Goal: Information Seeking & Learning: Understand process/instructions

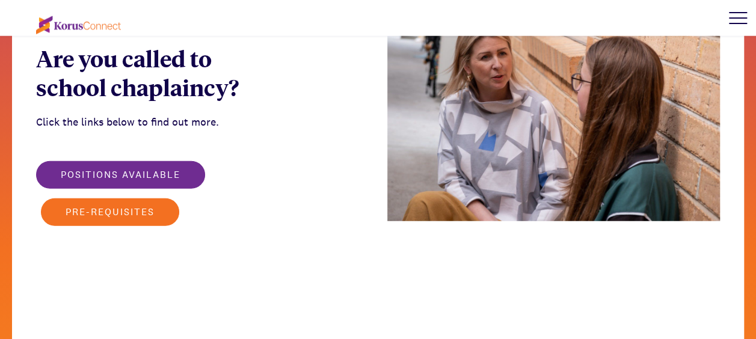
scroll to position [1511, 0]
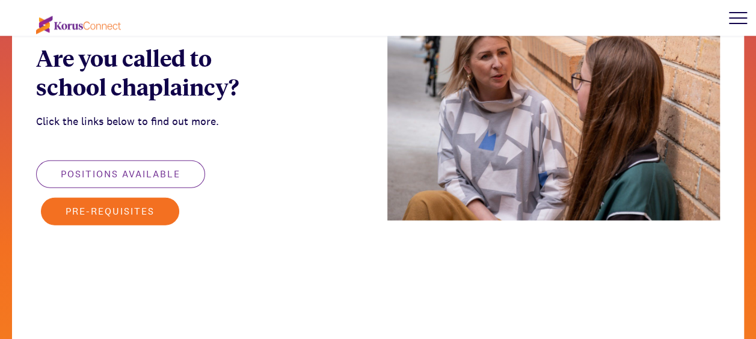
click at [179, 160] on button "Positions available" at bounding box center [120, 174] width 169 height 28
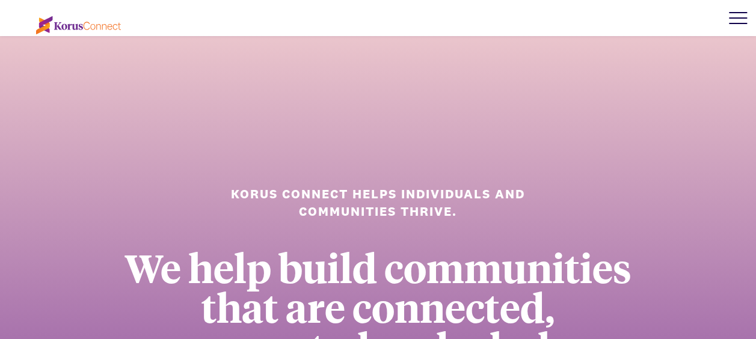
scroll to position [0, 0]
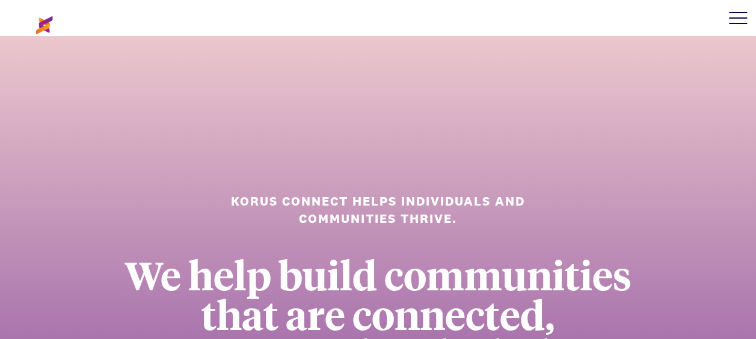
click at [725, 16] on div at bounding box center [738, 18] width 36 height 36
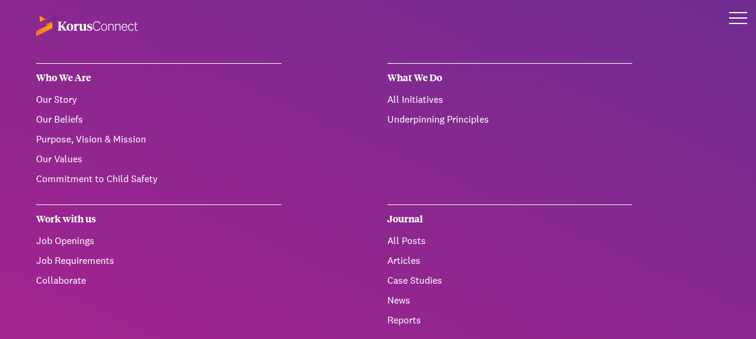
click at [401, 262] on link "Articles" at bounding box center [403, 260] width 33 height 13
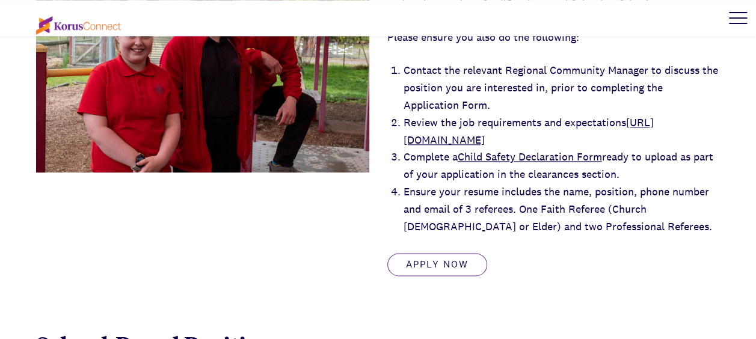
scroll to position [634, 0]
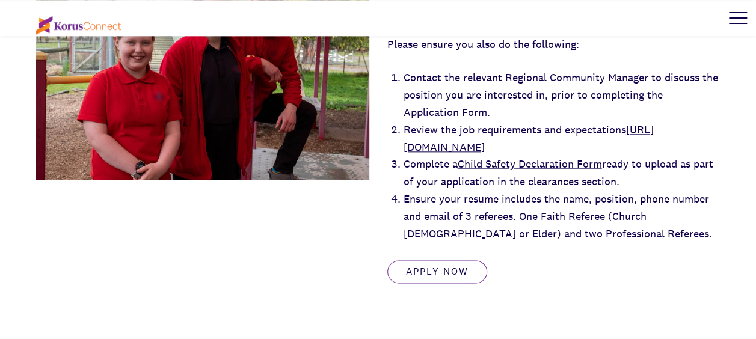
click at [653, 149] on link "[URL][DOMAIN_NAME]" at bounding box center [528, 138] width 250 height 31
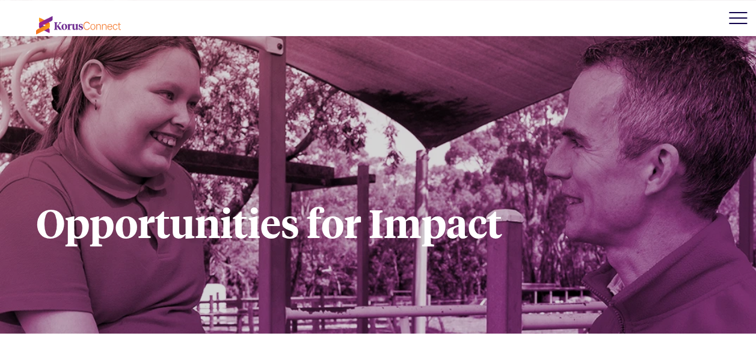
scroll to position [0, 0]
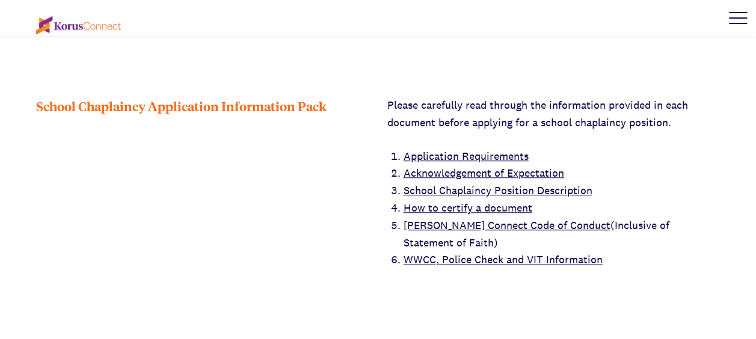
scroll to position [408, 0]
click at [510, 153] on link "Application Requirements" at bounding box center [465, 155] width 125 height 14
click at [558, 191] on link "School Chaplaincy Position Description" at bounding box center [497, 190] width 189 height 14
